Goal: Transaction & Acquisition: Purchase product/service

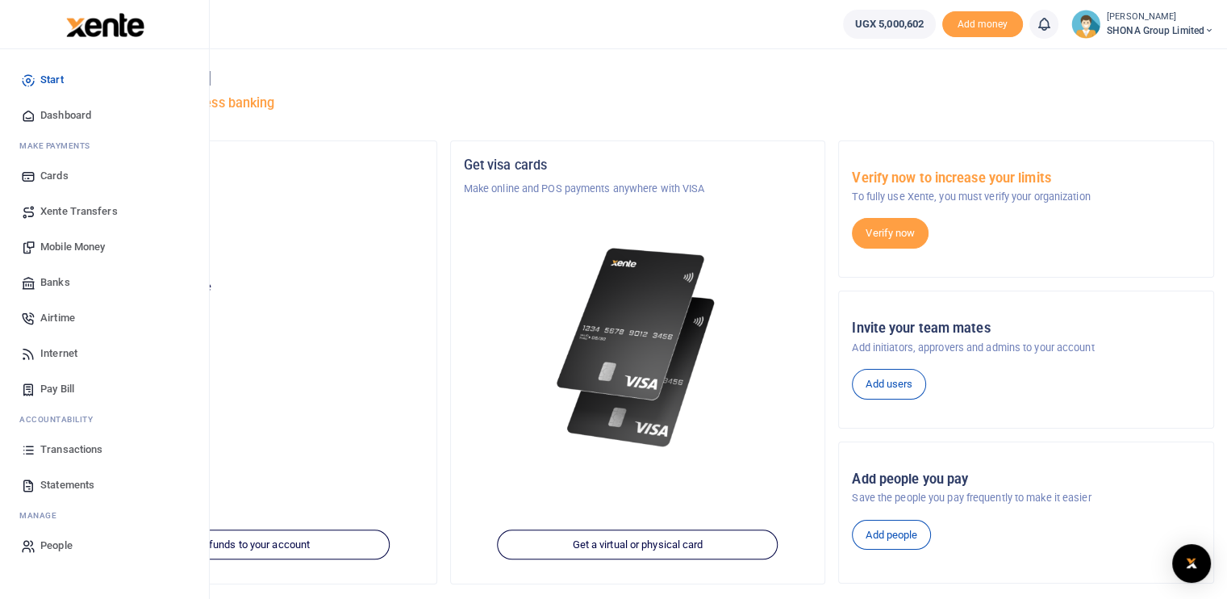
click at [73, 452] on span "Transactions" at bounding box center [71, 449] width 62 height 16
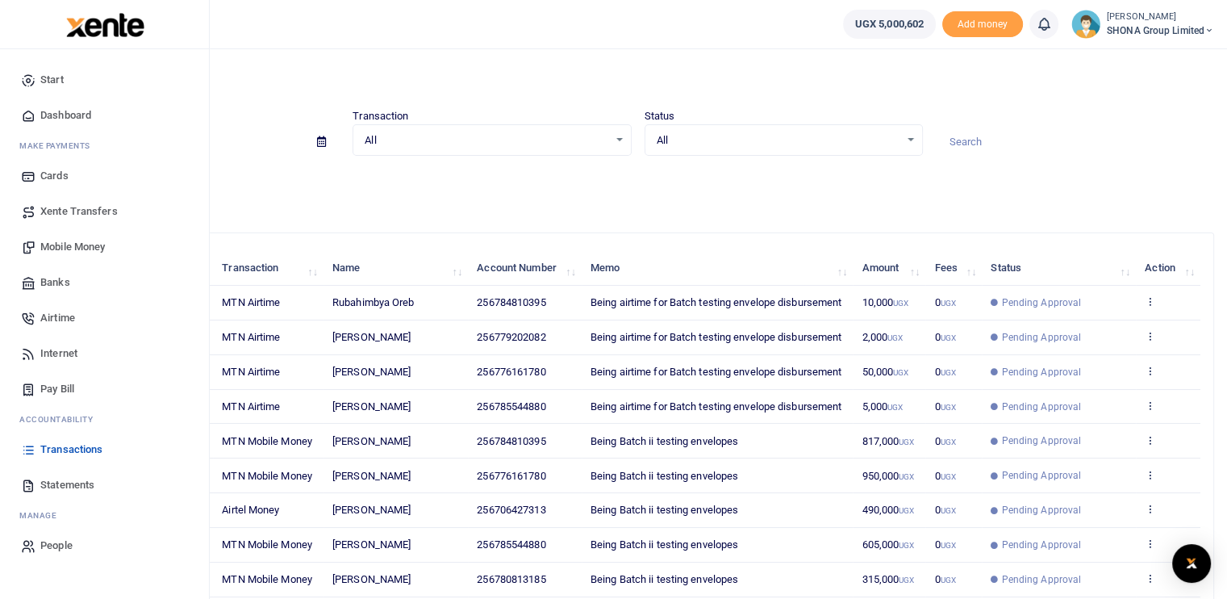
click at [61, 243] on span "Mobile Money" at bounding box center [72, 247] width 65 height 16
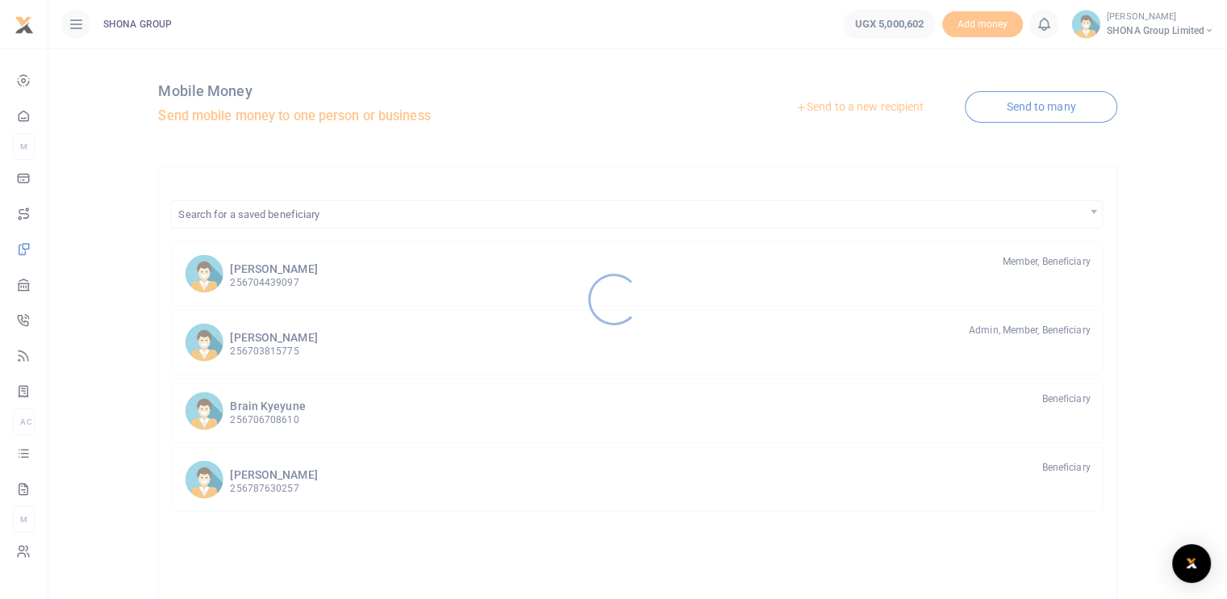
click at [290, 277] on div at bounding box center [613, 299] width 1227 height 599
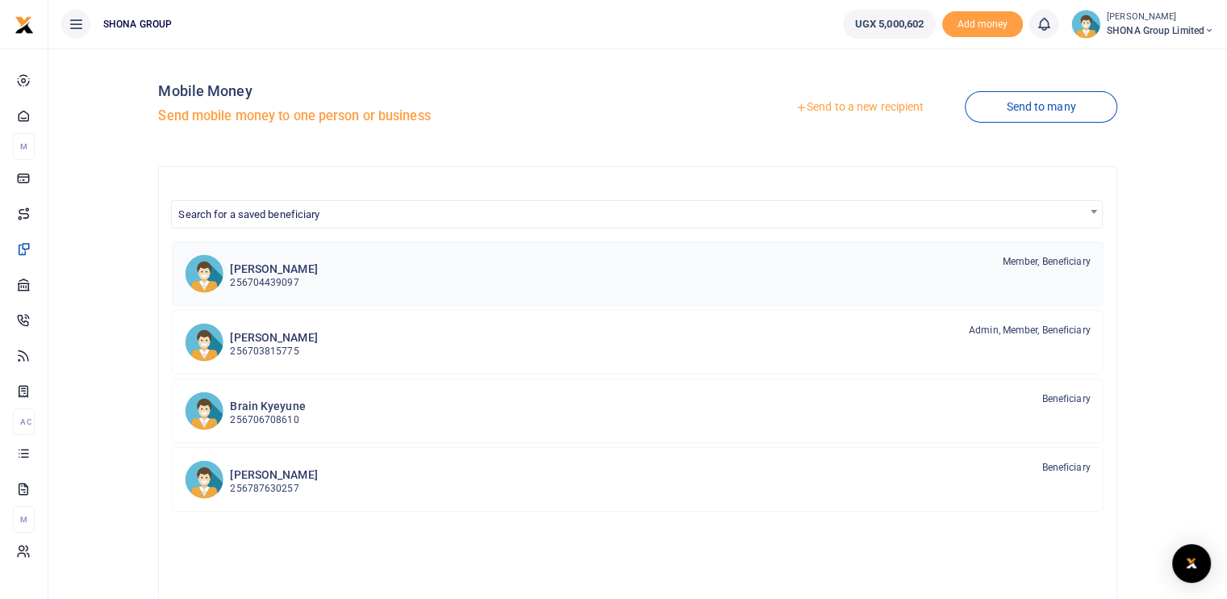
click at [260, 268] on h6 "[PERSON_NAME]" at bounding box center [273, 269] width 87 height 14
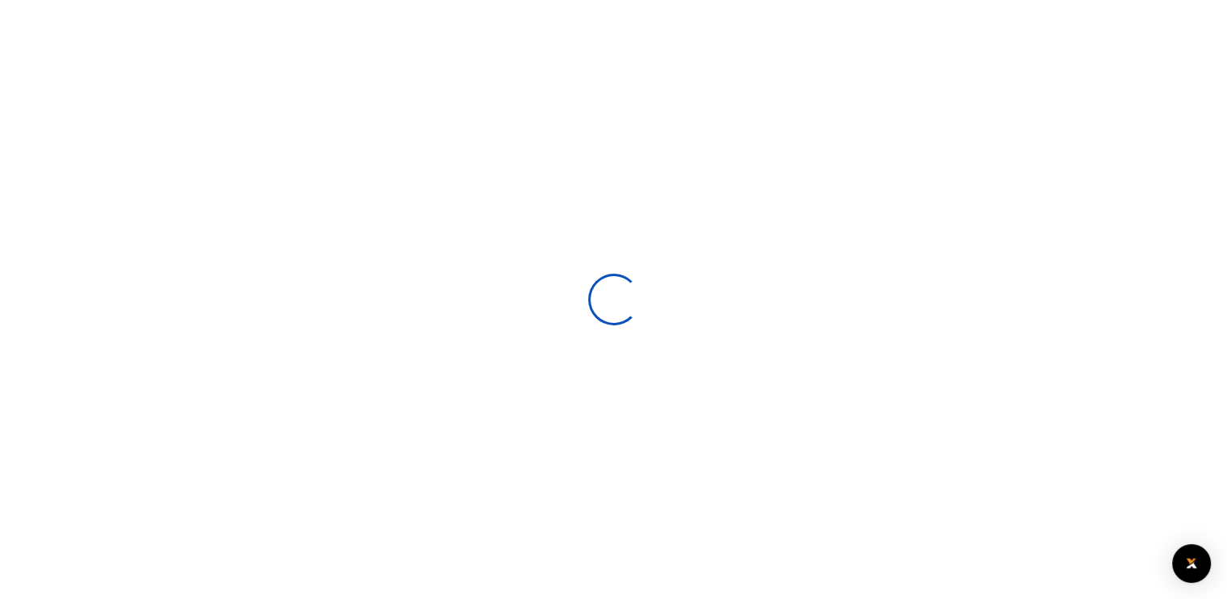
select select
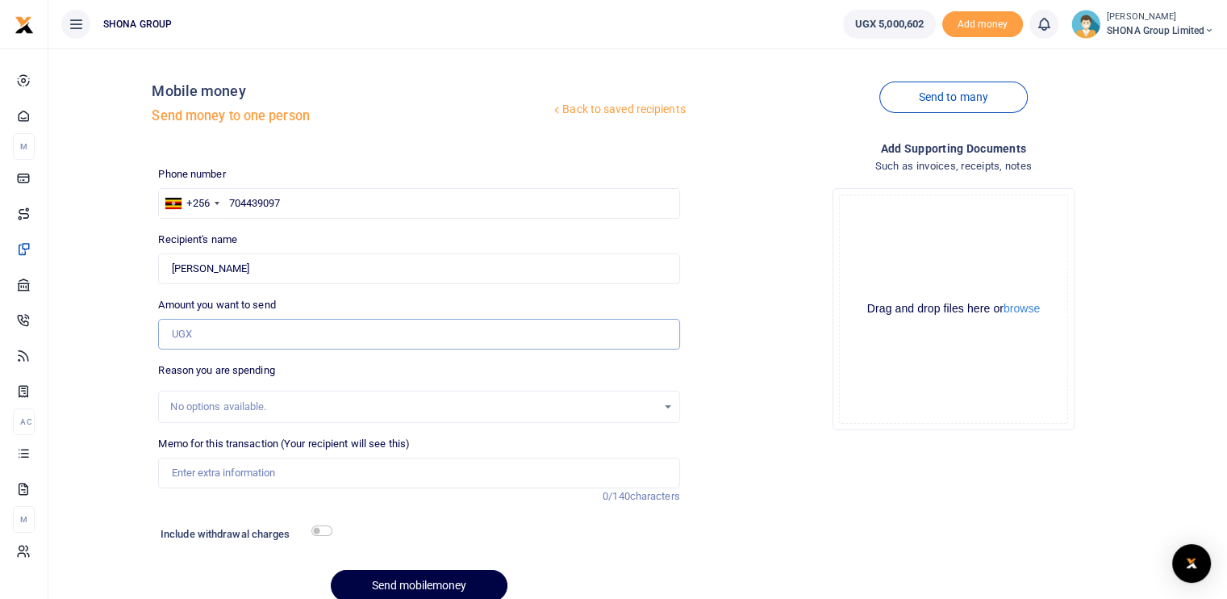
click at [207, 335] on input "Amount you want to send" at bounding box center [418, 334] width 521 height 31
type input "32,000"
click at [215, 474] on input "Memo for this transaction (Your recipient will see this)" at bounding box center [418, 473] width 521 height 31
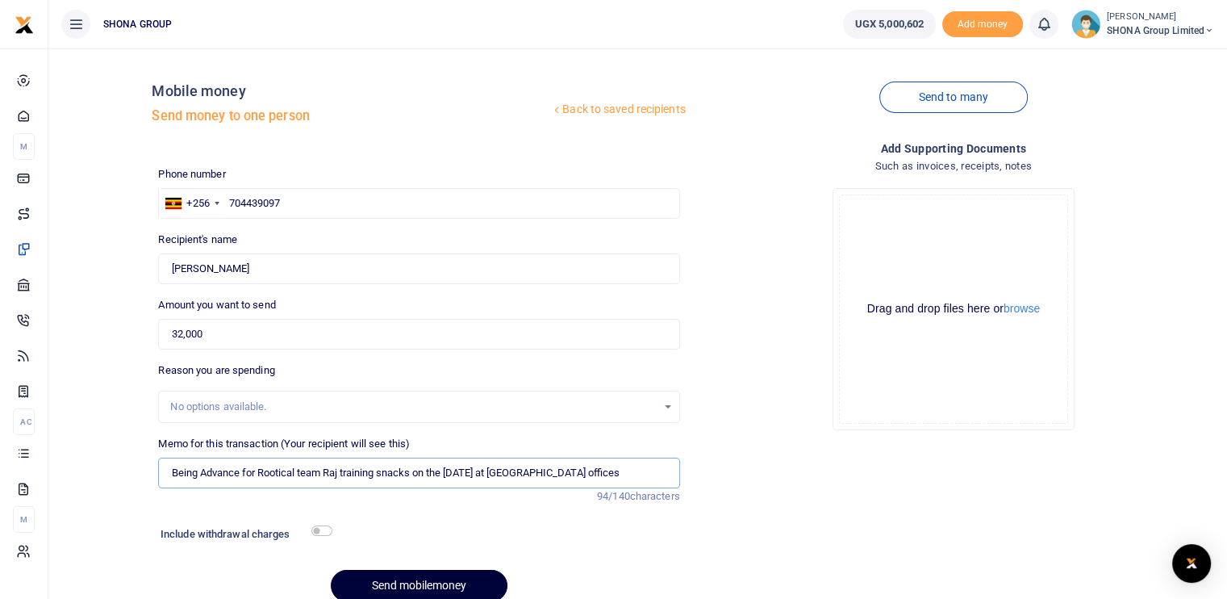
type input "Being Advance for Rootical team Raj training snacks on the 2nd September 2025 a…"
click at [370, 581] on button "Send mobilemoney" at bounding box center [419, 585] width 177 height 31
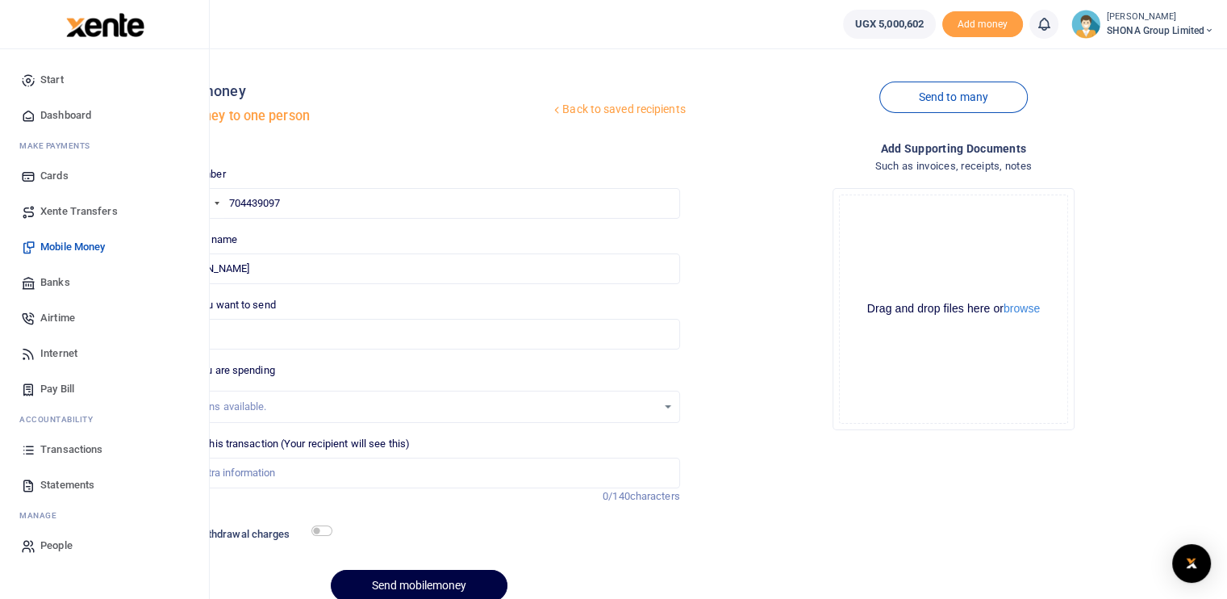
click at [57, 445] on span "Transactions" at bounding box center [71, 449] width 62 height 16
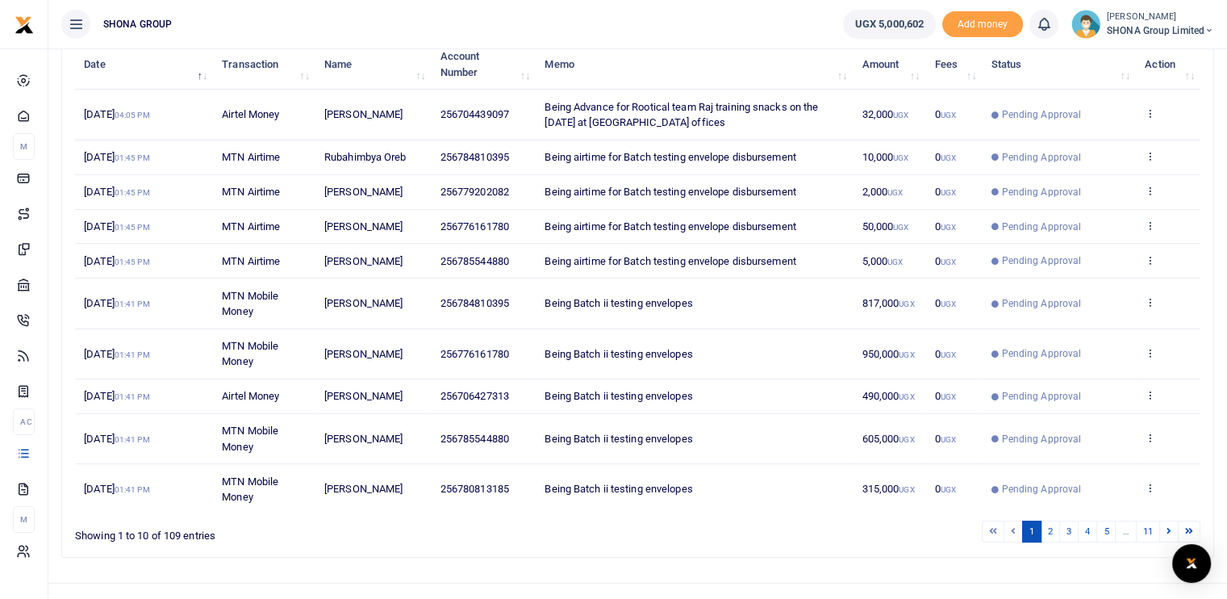
scroll to position [235, 0]
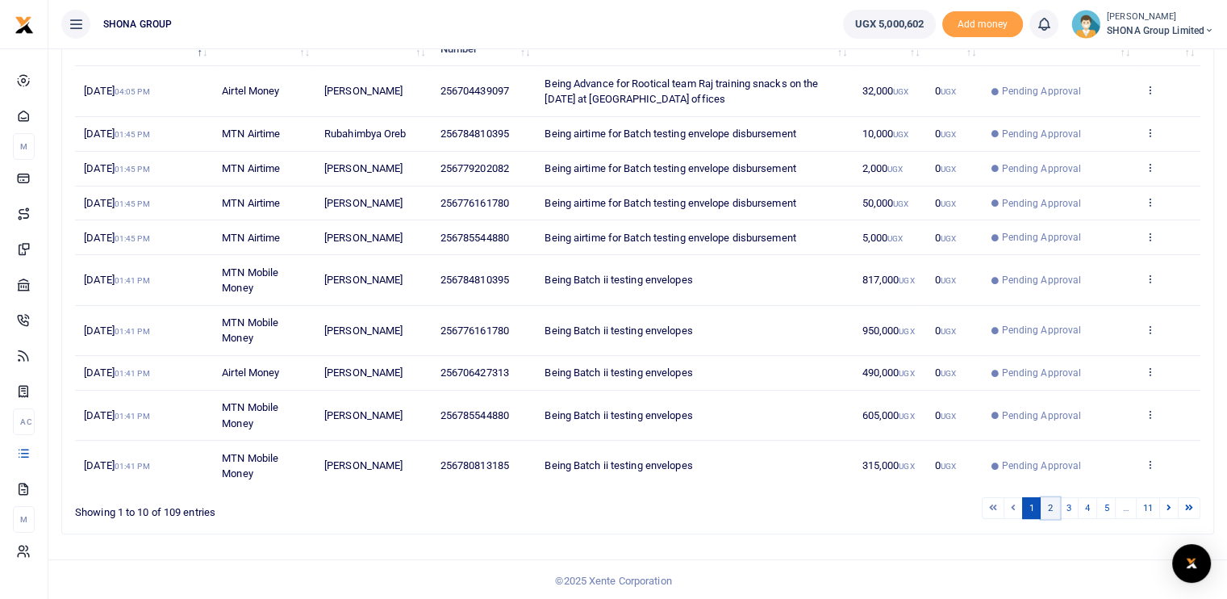
click at [1052, 504] on link "2" at bounding box center [1050, 508] width 19 height 22
